Goal: Task Accomplishment & Management: Manage account settings

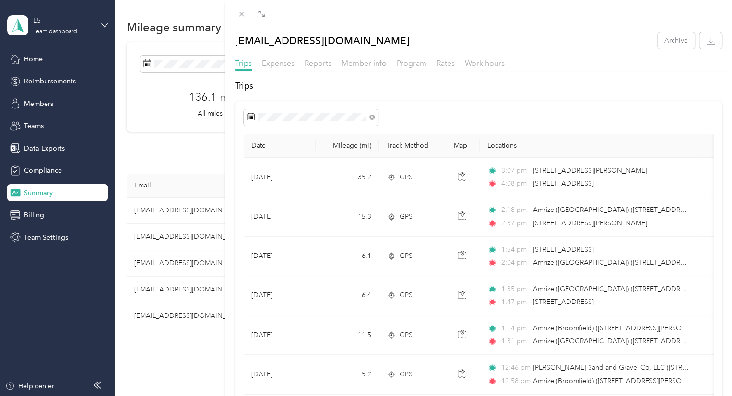
click at [456, 148] on th "Map" at bounding box center [463, 146] width 34 height 24
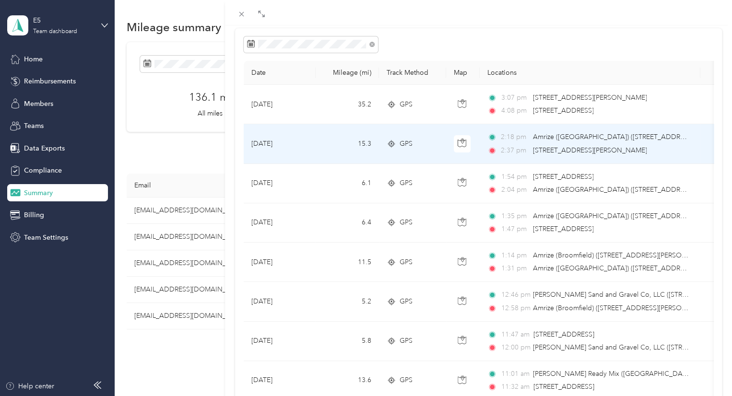
scroll to position [96, 0]
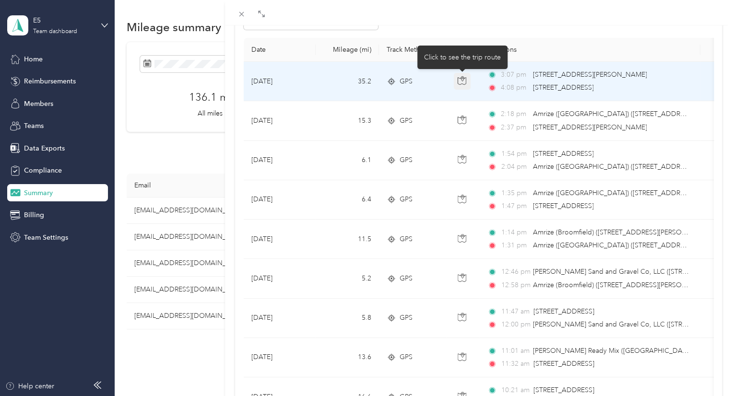
click at [465, 82] on icon "button" at bounding box center [462, 80] width 9 height 9
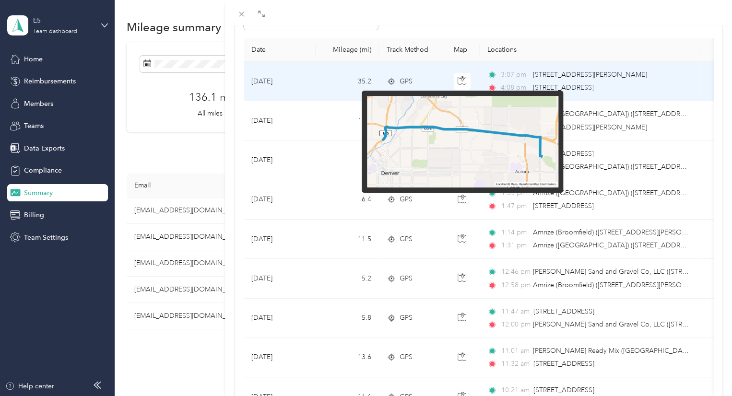
click at [468, 144] on img at bounding box center [462, 142] width 191 height 92
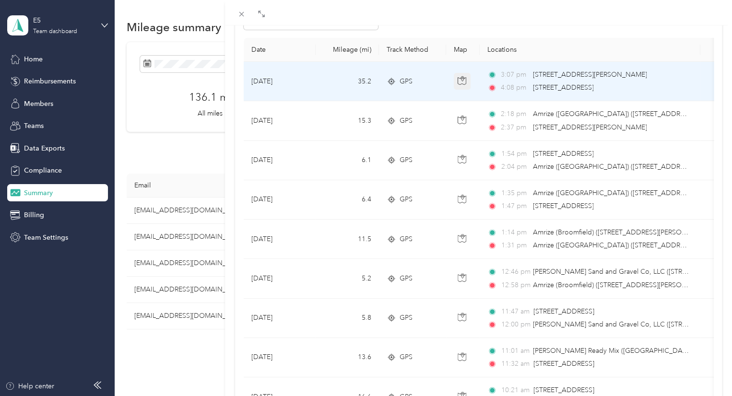
click at [463, 82] on icon "button" at bounding box center [462, 80] width 9 height 9
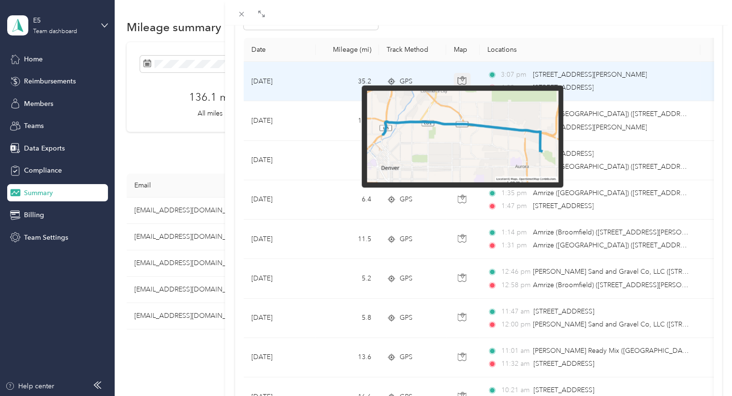
click at [463, 82] on icon "button" at bounding box center [462, 80] width 9 height 9
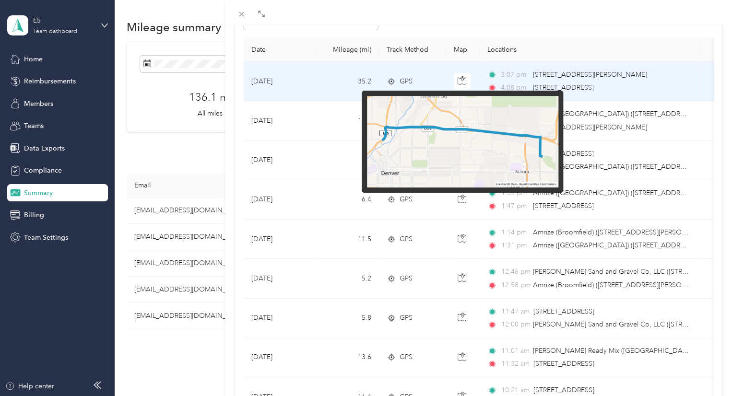
click at [466, 147] on img at bounding box center [462, 142] width 191 height 92
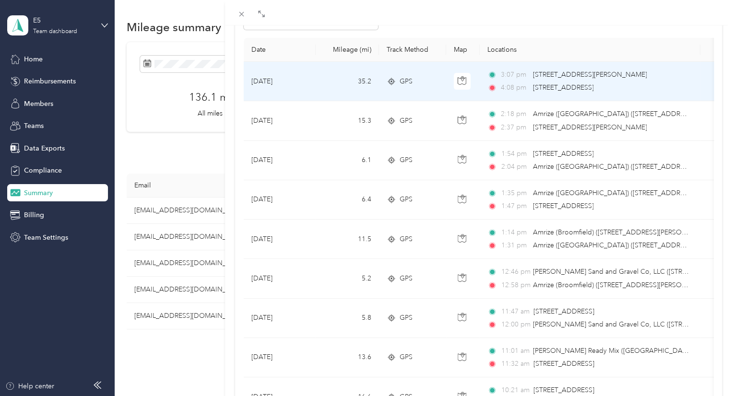
click at [530, 74] on div "3:07 pm [STREET_ADDRESS][PERSON_NAME]" at bounding box center [589, 75] width 202 height 11
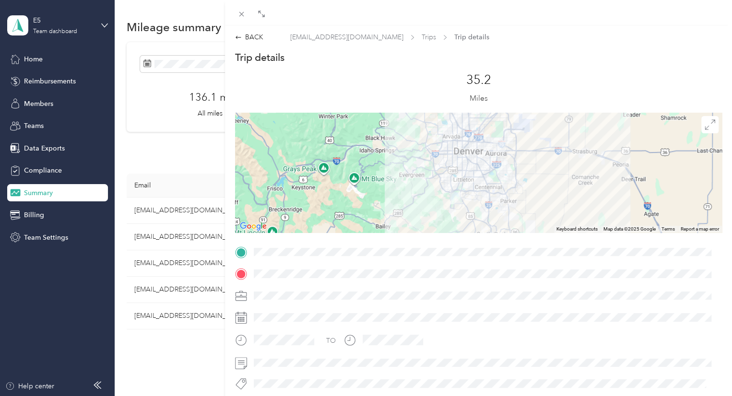
drag, startPoint x: 237, startPoint y: 299, endPoint x: 280, endPoint y: 296, distance: 43.4
click at [280, 296] on div at bounding box center [478, 295] width 487 height 15
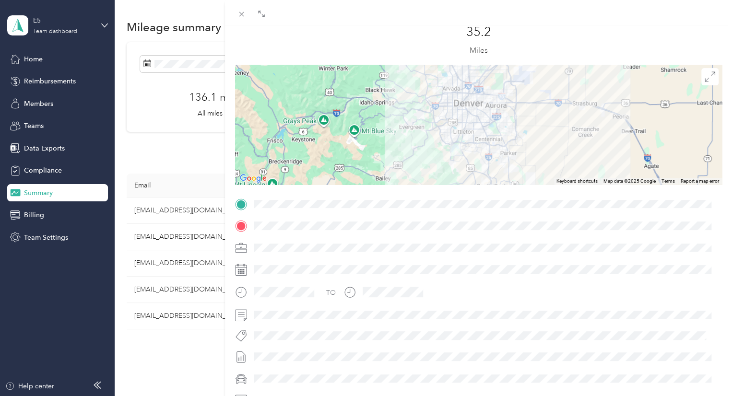
scroll to position [96, 0]
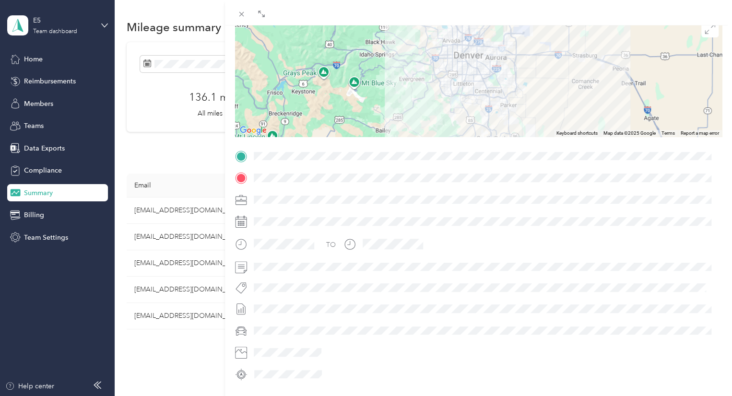
click at [285, 309] on div at bounding box center [487, 308] width 472 height 15
